Goal: Information Seeking & Learning: Find specific fact

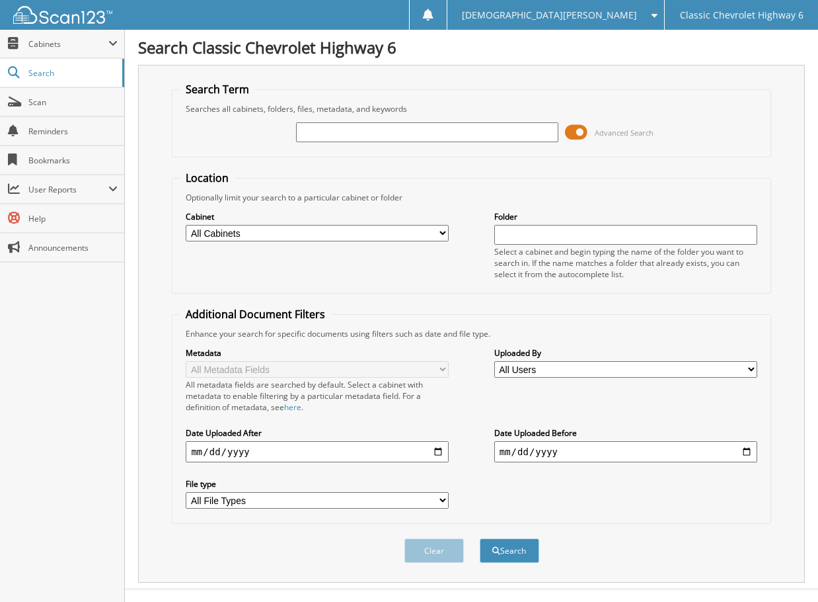
click at [345, 135] on input "text" at bounding box center [427, 132] width 263 height 20
type input "DIAZ211104"
click at [480, 538] on button "Search" at bounding box center [509, 550] width 59 height 24
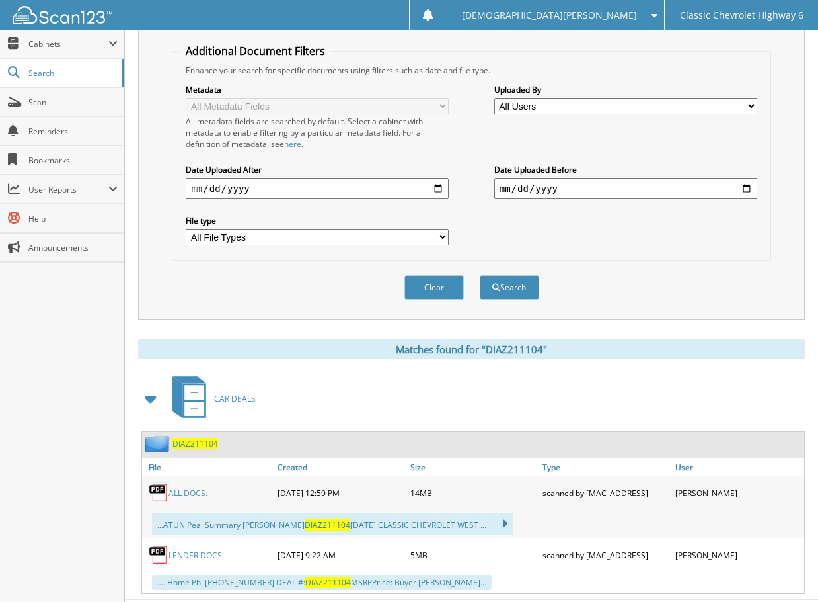
scroll to position [264, 0]
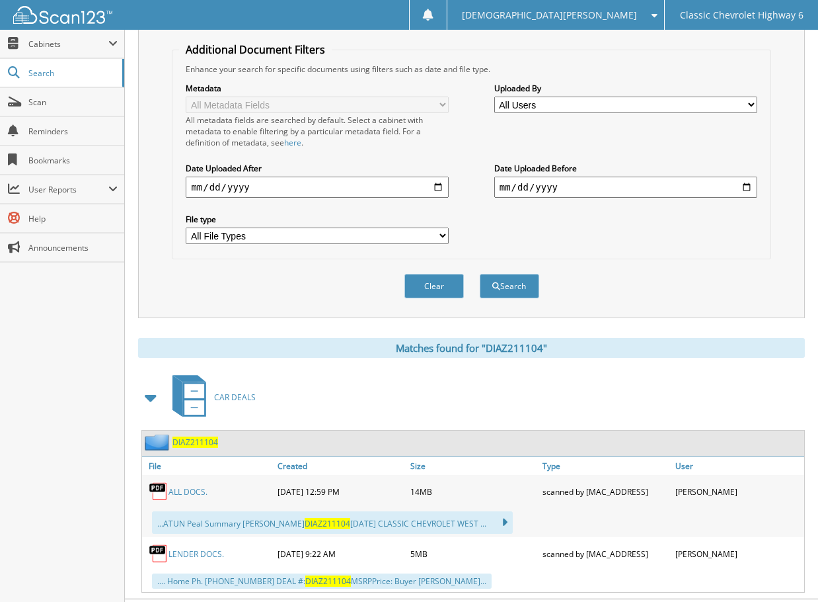
click at [184, 495] on link "ALL DOCS." at bounding box center [188, 491] width 39 height 11
